Goal: Information Seeking & Learning: Learn about a topic

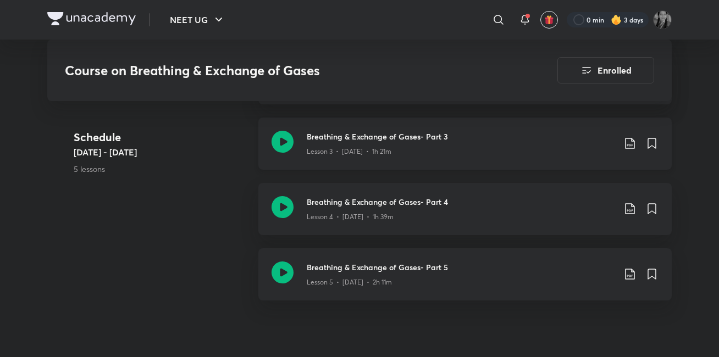
click at [284, 138] on icon at bounding box center [283, 142] width 22 height 22
